Goal: Task Accomplishment & Management: Manage account settings

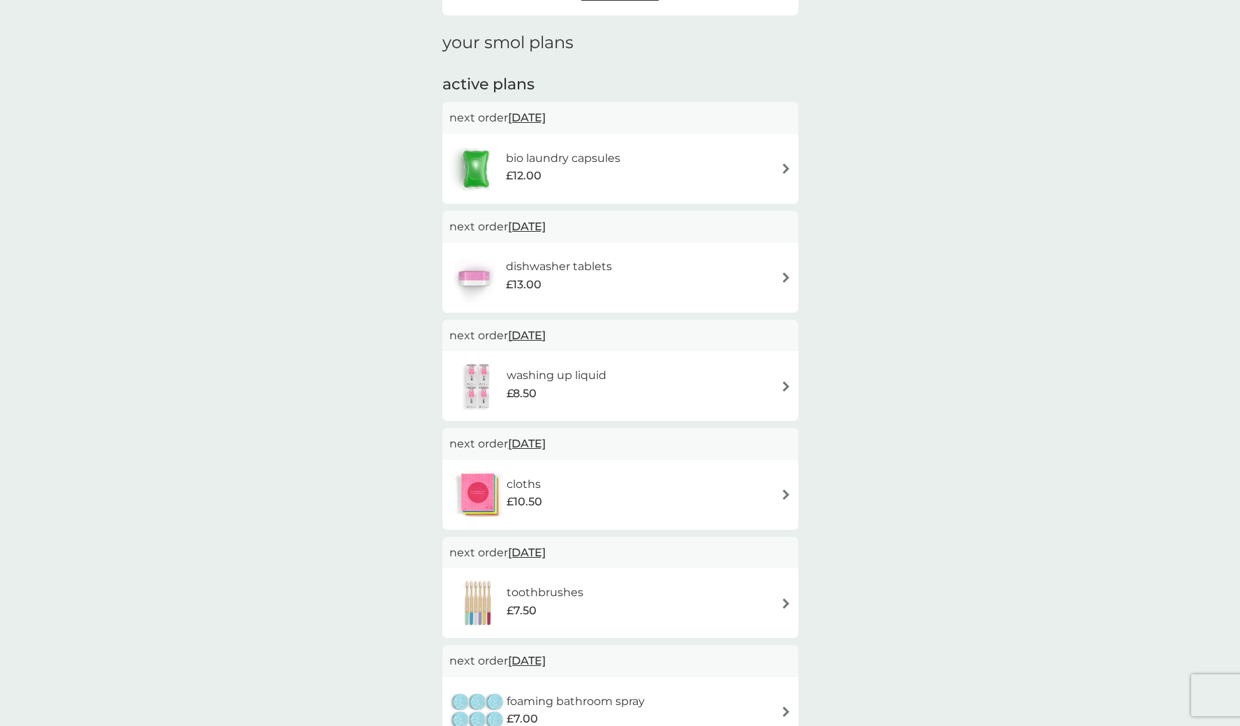
click at [627, 157] on div "bio laundry capsules £12.00" at bounding box center [570, 168] width 128 height 39
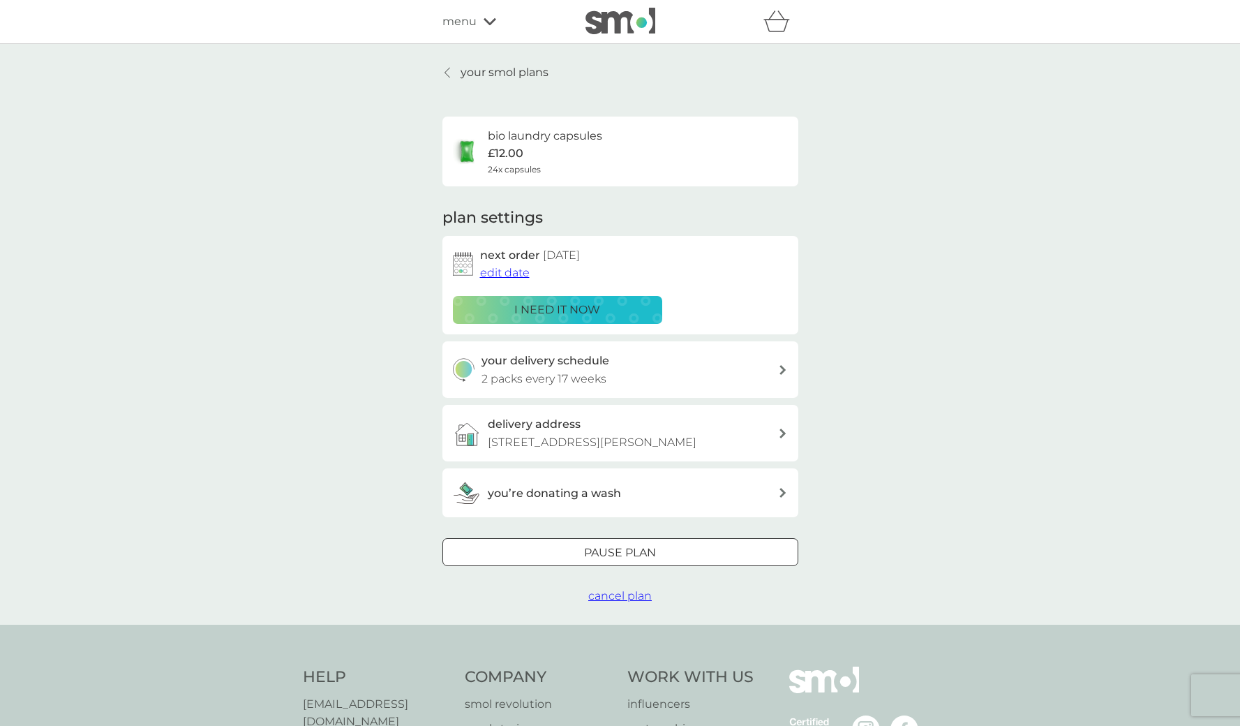
click at [496, 269] on span "edit date" at bounding box center [505, 272] width 50 height 13
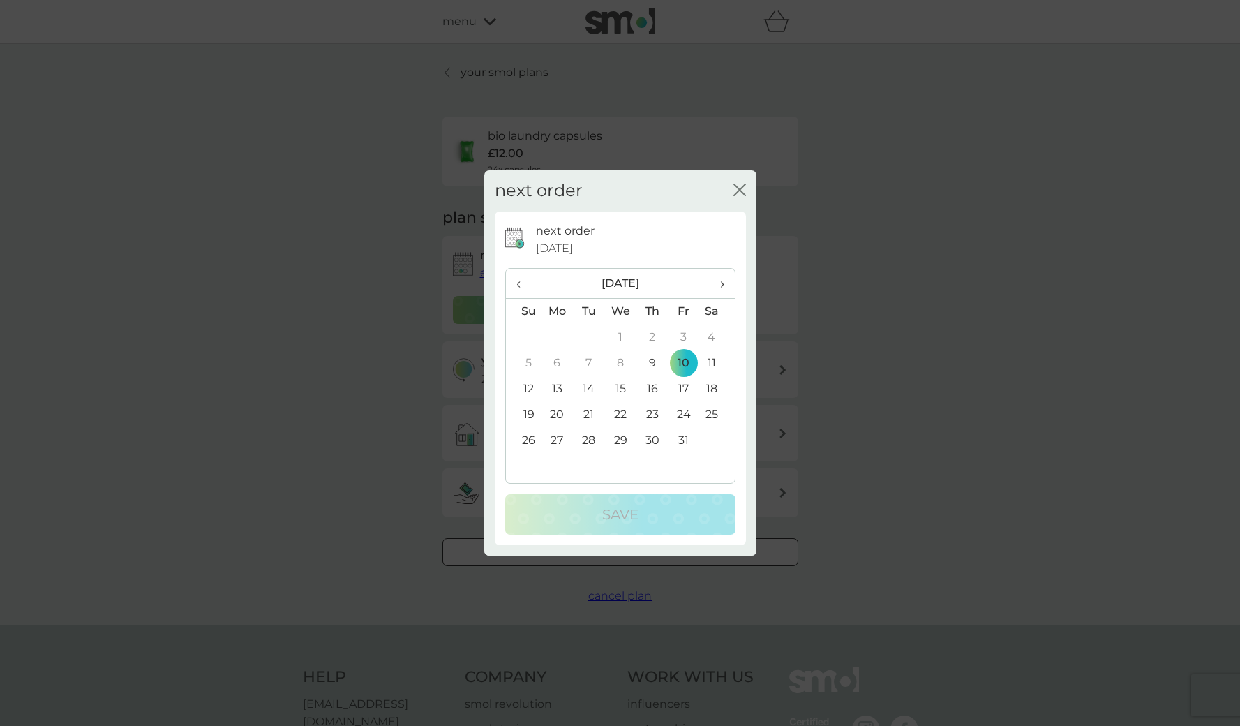
click at [684, 416] on td "24" at bounding box center [683, 415] width 31 height 26
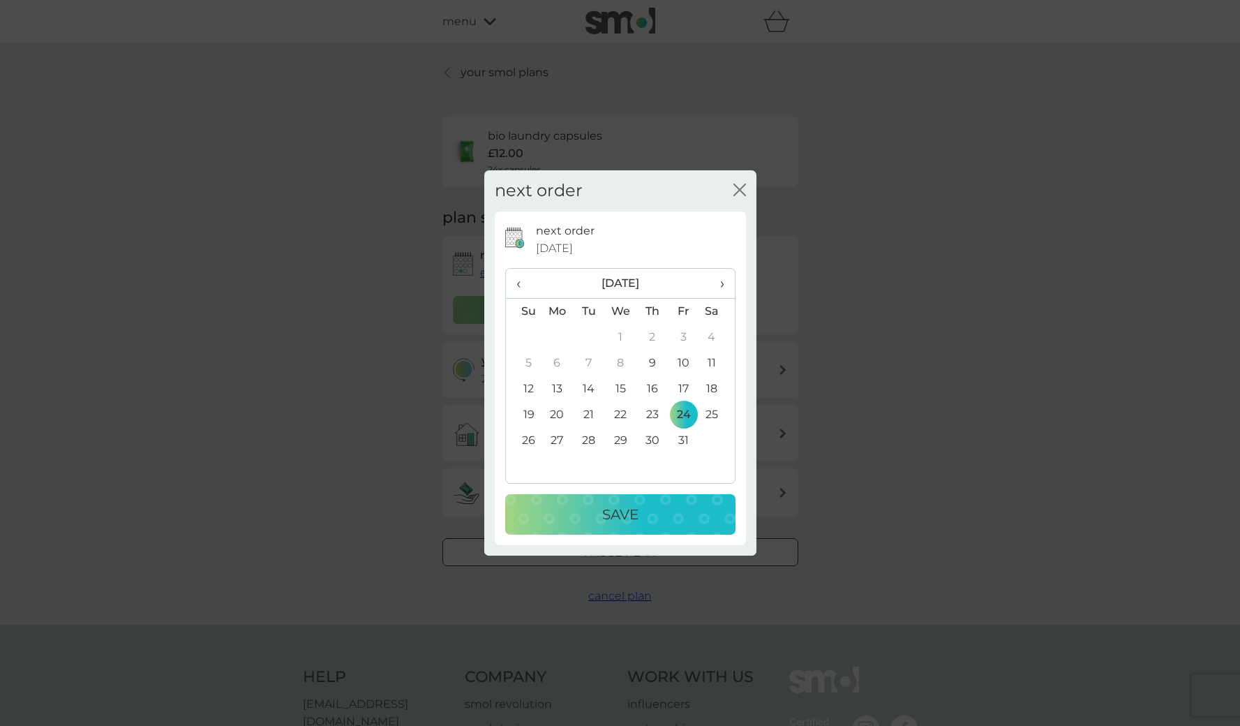
click at [628, 511] on p "Save" at bounding box center [620, 514] width 36 height 22
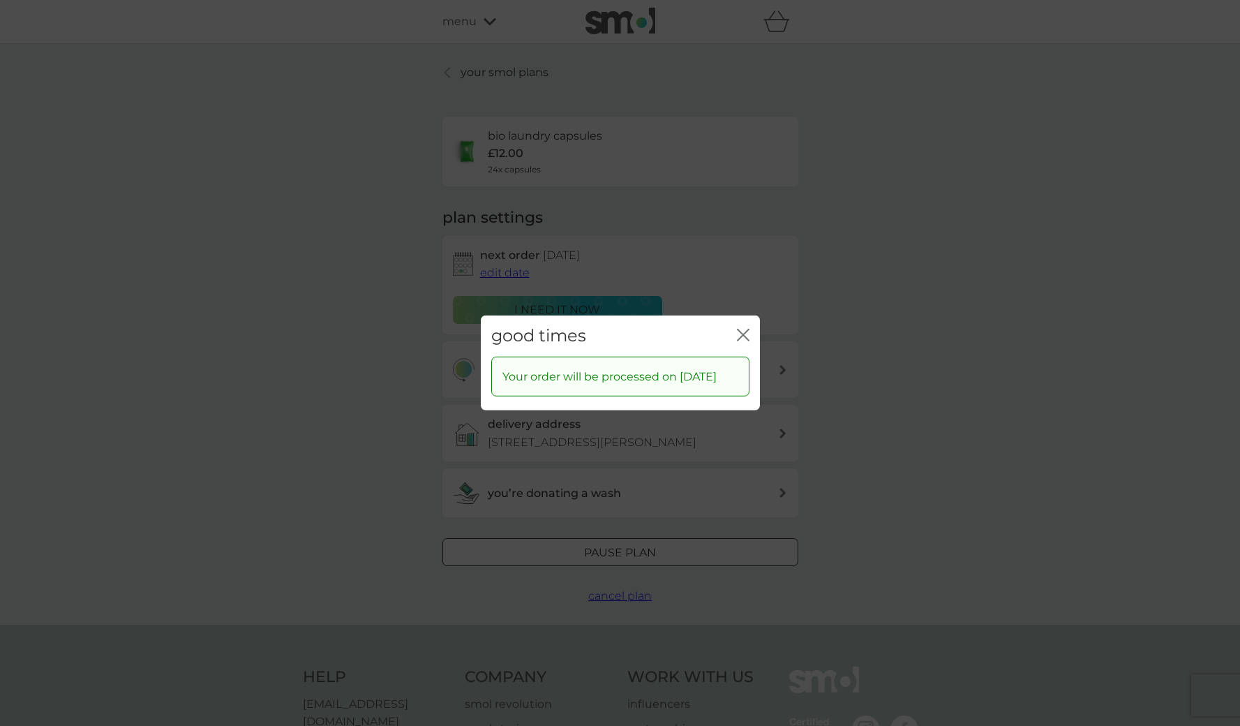
click at [744, 317] on div "good times close" at bounding box center [620, 335] width 279 height 41
click at [742, 329] on icon "close" at bounding box center [740, 334] width 6 height 11
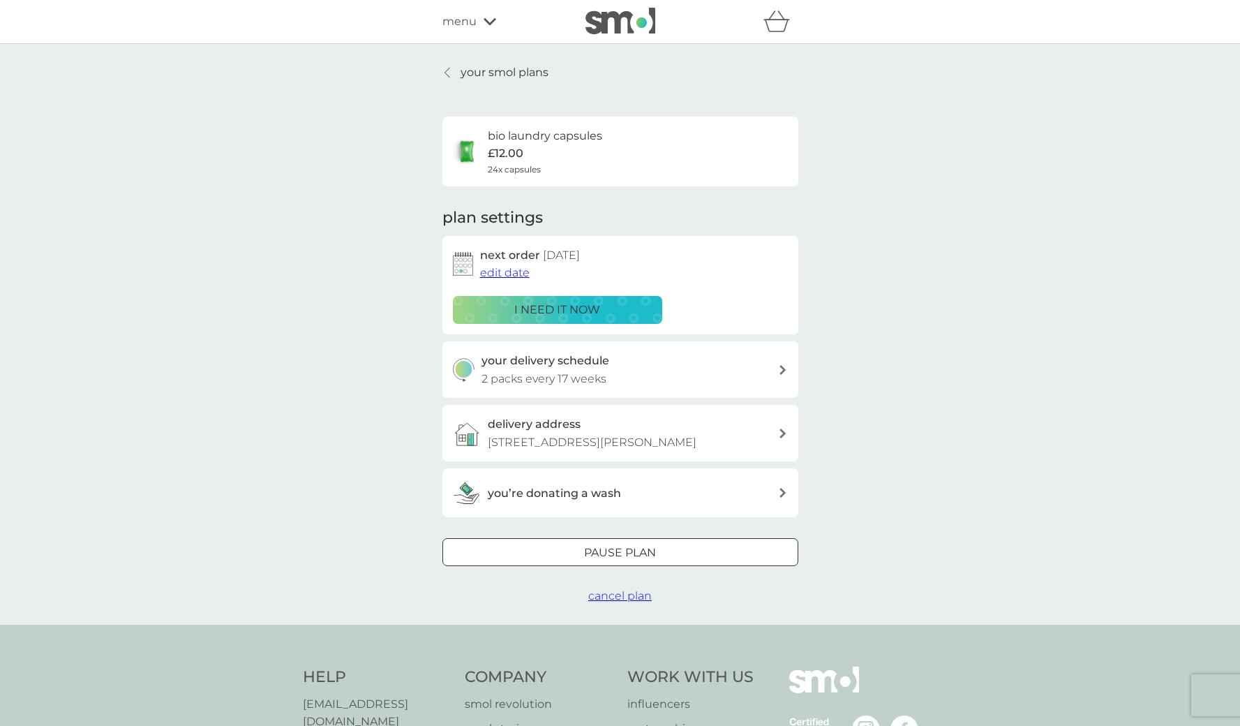
click at [518, 363] on h3 "your delivery schedule" at bounding box center [545, 361] width 128 height 18
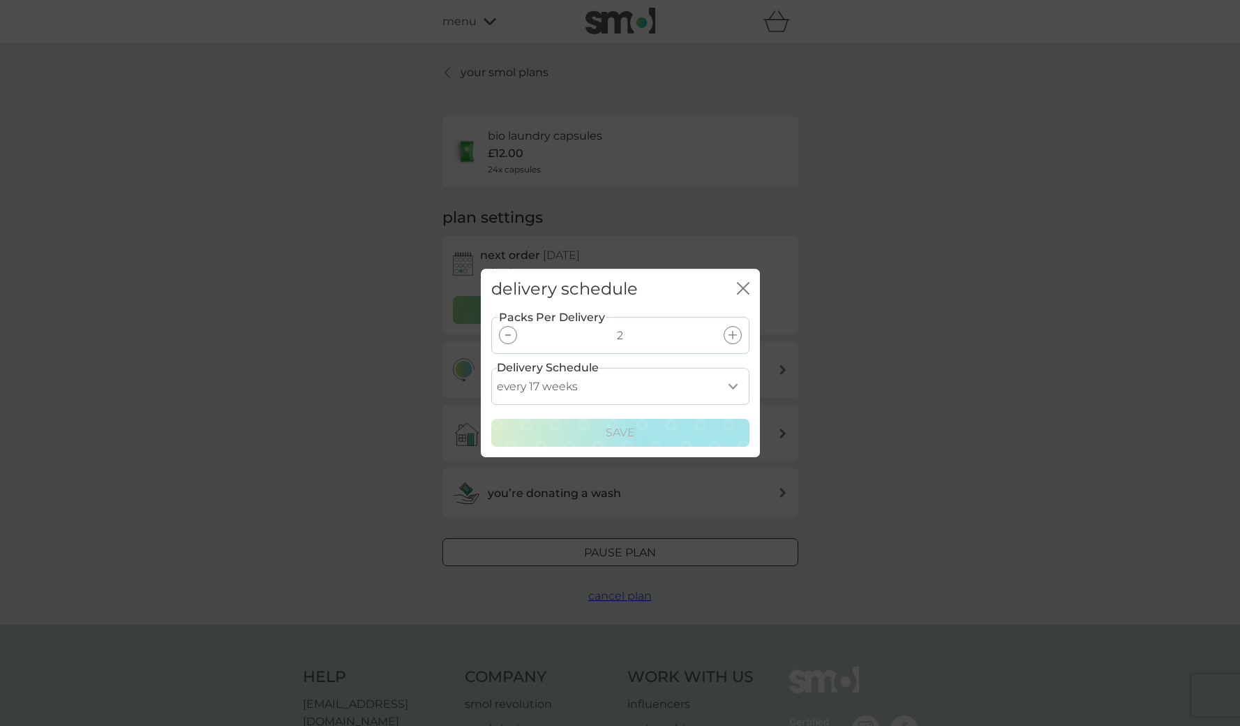
click at [507, 338] on div at bounding box center [508, 335] width 18 height 18
select select "70"
click at [606, 420] on button "Save" at bounding box center [620, 433] width 258 height 28
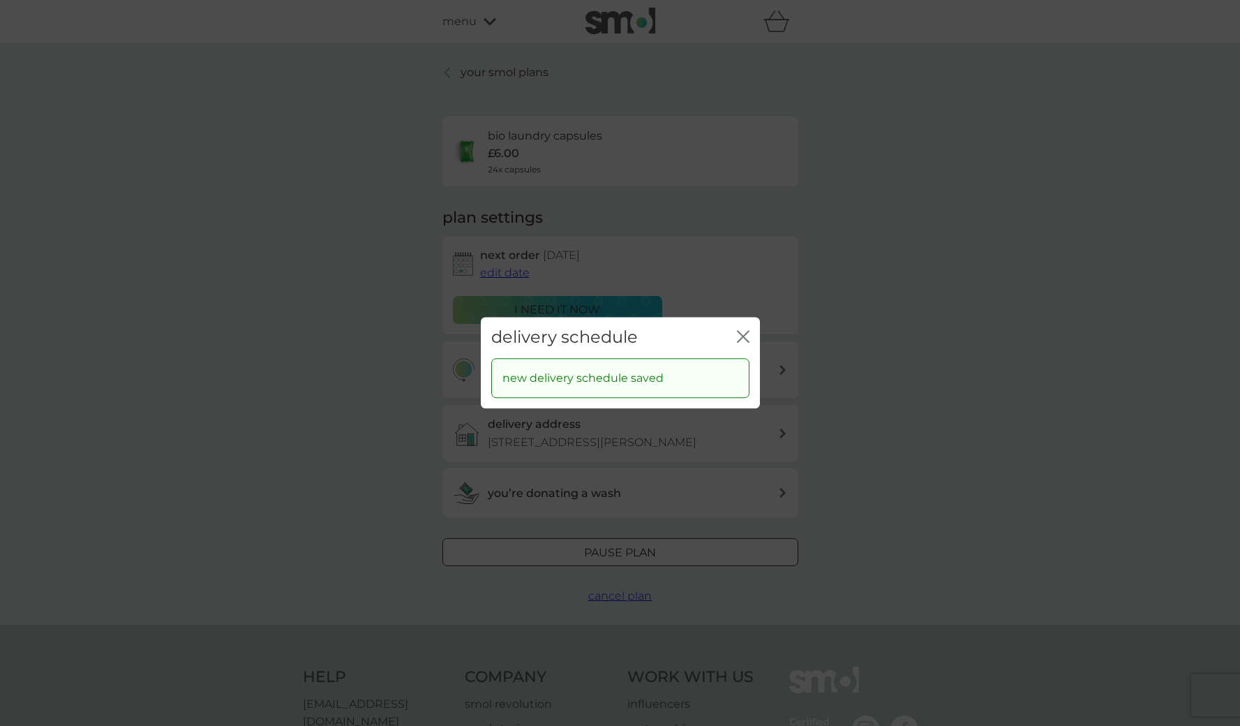
click at [751, 332] on div "delivery schedule close" at bounding box center [620, 337] width 279 height 41
click at [744, 336] on icon "close" at bounding box center [743, 336] width 13 height 13
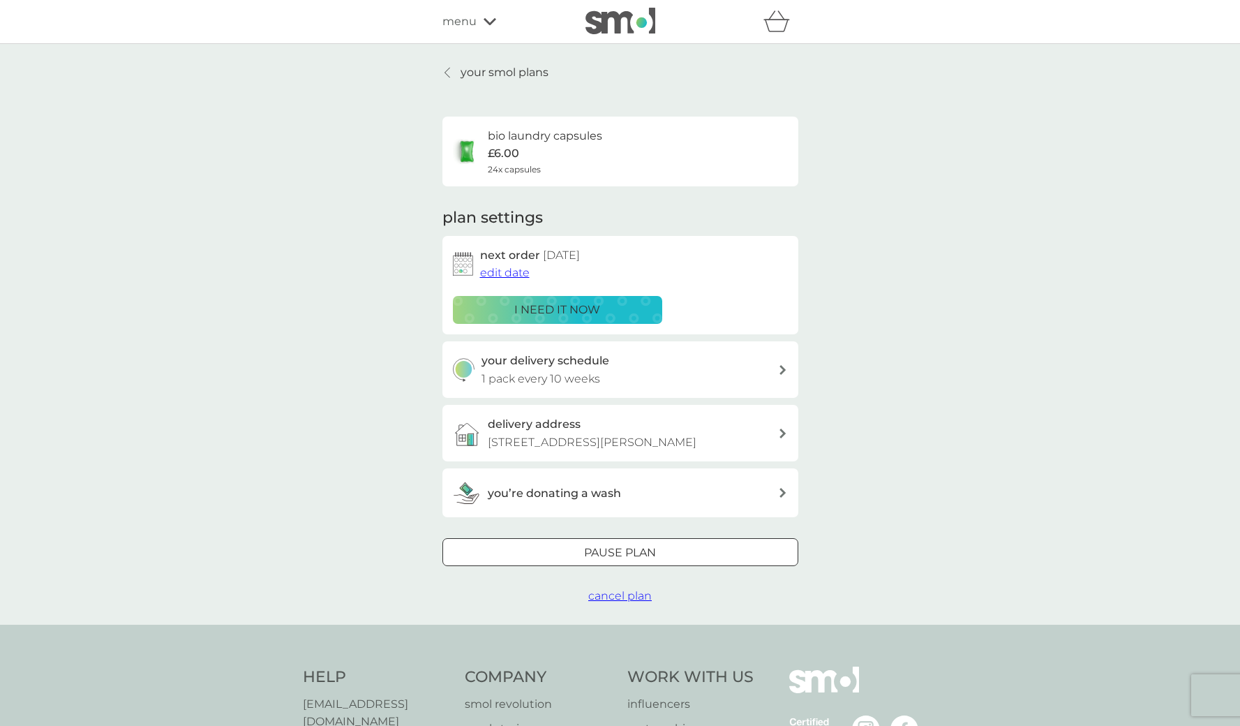
click at [543, 497] on div "you’re donating a wash" at bounding box center [615, 493] width 325 height 28
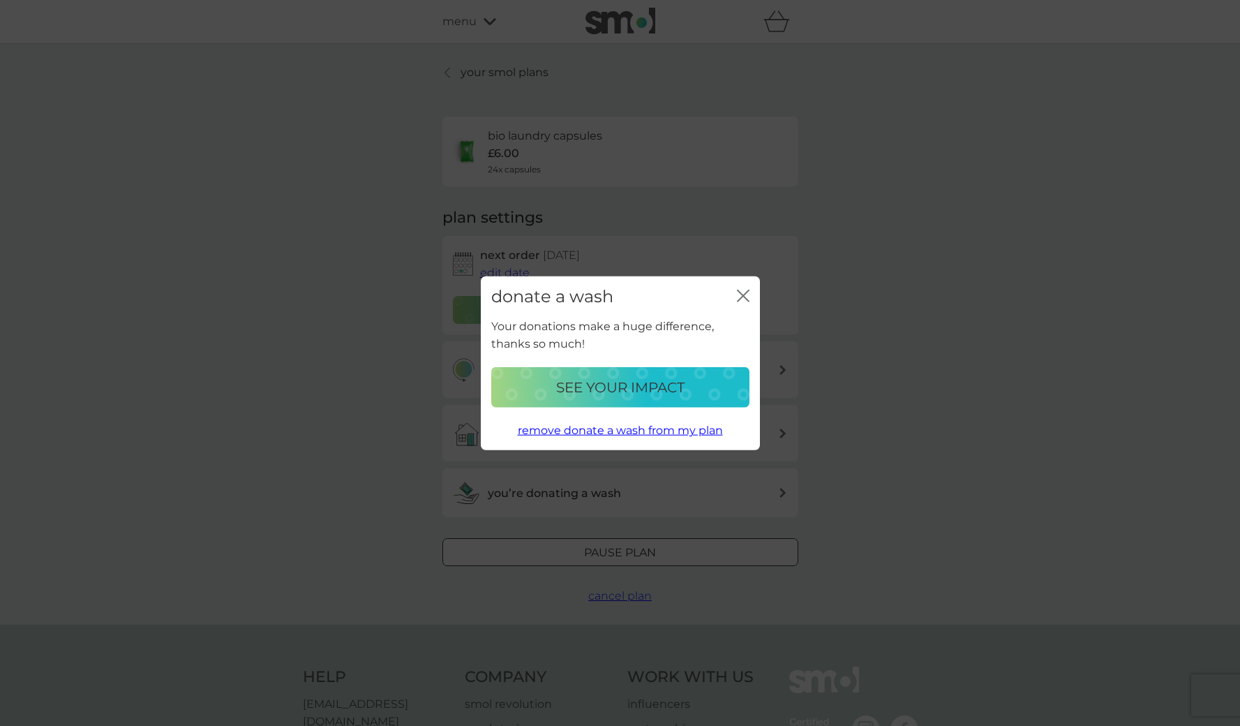
click at [677, 390] on p "SEE YOUR IMPACT" at bounding box center [620, 387] width 128 height 22
